Goal: Find contact information: Find contact information

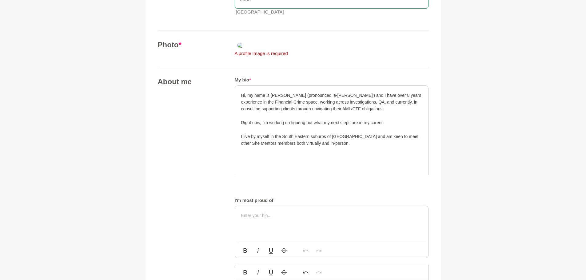
scroll to position [234, 0]
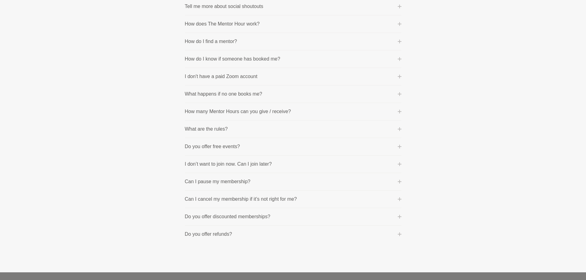
scroll to position [334, 0]
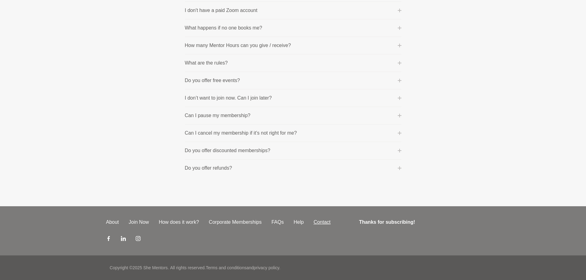
click at [320, 223] on link "Contact" at bounding box center [322, 222] width 27 height 7
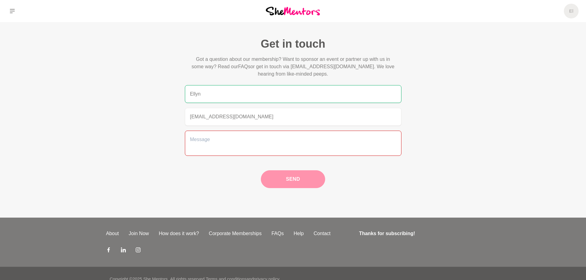
click at [278, 140] on textarea at bounding box center [293, 143] width 217 height 25
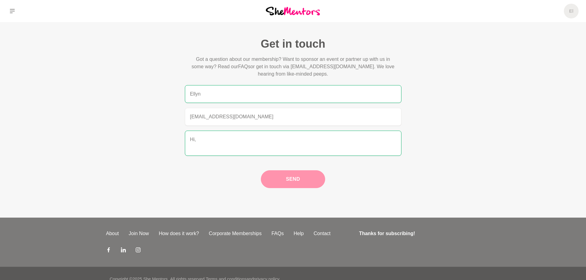
type textarea "Hi,"
drag, startPoint x: 355, startPoint y: 66, endPoint x: 295, endPoint y: 68, distance: 60.6
click at [295, 68] on p "Got a question about our membership? Want to sponsor an event or partner up wit…" at bounding box center [293, 67] width 207 height 22
copy p "admin@shementors.com.au"
